Goal: Transaction & Acquisition: Purchase product/service

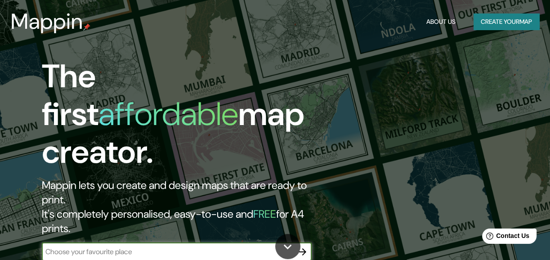
click at [496, 25] on button "Create your map" at bounding box center [507, 22] width 66 height 17
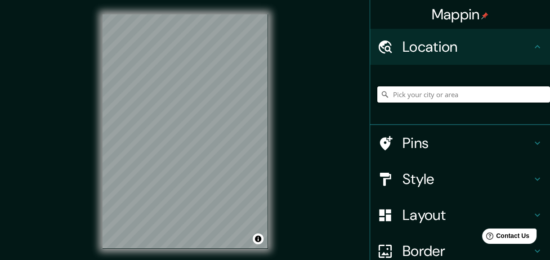
click at [406, 92] on input "Pick your city or area" at bounding box center [464, 94] width 173 height 16
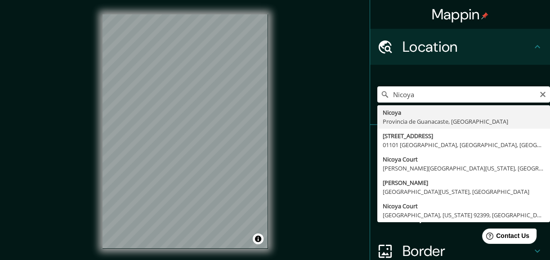
type input "Nicoya, [GEOGRAPHIC_DATA], [GEOGRAPHIC_DATA]"
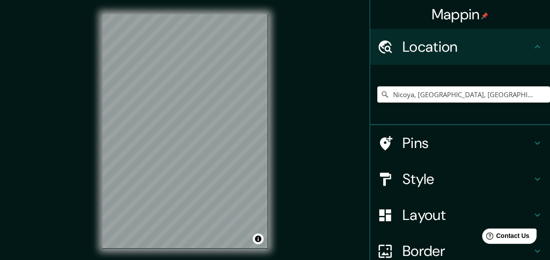
click at [437, 189] on div "Style" at bounding box center [460, 179] width 180 height 36
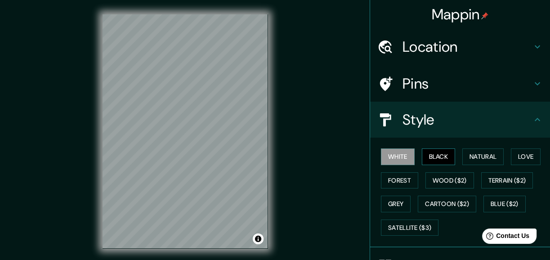
click at [439, 162] on button "Black" at bounding box center [439, 157] width 34 height 17
click at [472, 156] on button "Natural" at bounding box center [483, 157] width 41 height 17
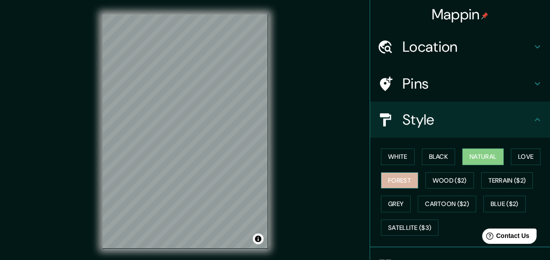
click at [391, 183] on button "Forest" at bounding box center [399, 180] width 37 height 17
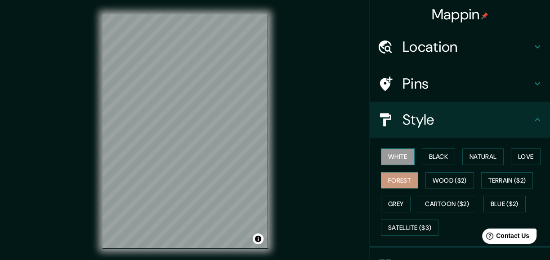
click at [386, 161] on button "White" at bounding box center [398, 157] width 34 height 17
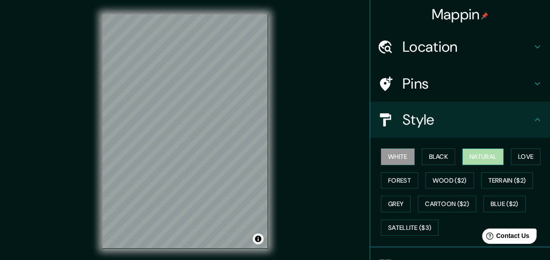
click at [478, 162] on button "Natural" at bounding box center [483, 157] width 41 height 17
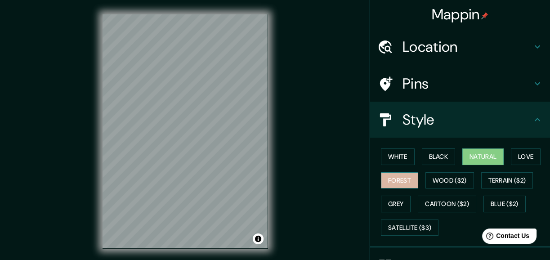
click at [388, 179] on button "Forest" at bounding box center [399, 180] width 37 height 17
click at [481, 162] on button "Natural" at bounding box center [483, 157] width 41 height 17
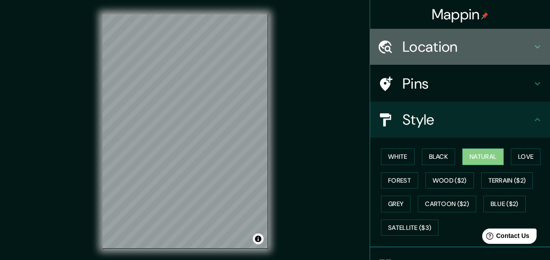
click at [416, 54] on h4 "Location" at bounding box center [468, 47] width 130 height 18
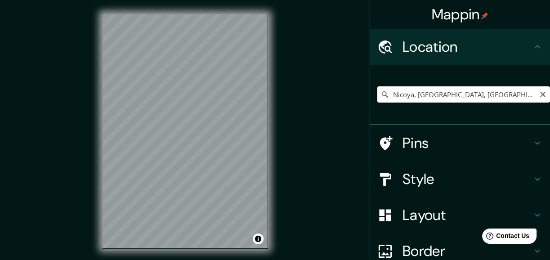
click at [501, 95] on input "Nicoya, [GEOGRAPHIC_DATA], [GEOGRAPHIC_DATA]" at bounding box center [464, 94] width 173 height 16
click at [384, 145] on icon at bounding box center [386, 143] width 16 height 16
